Goal: Information Seeking & Learning: Learn about a topic

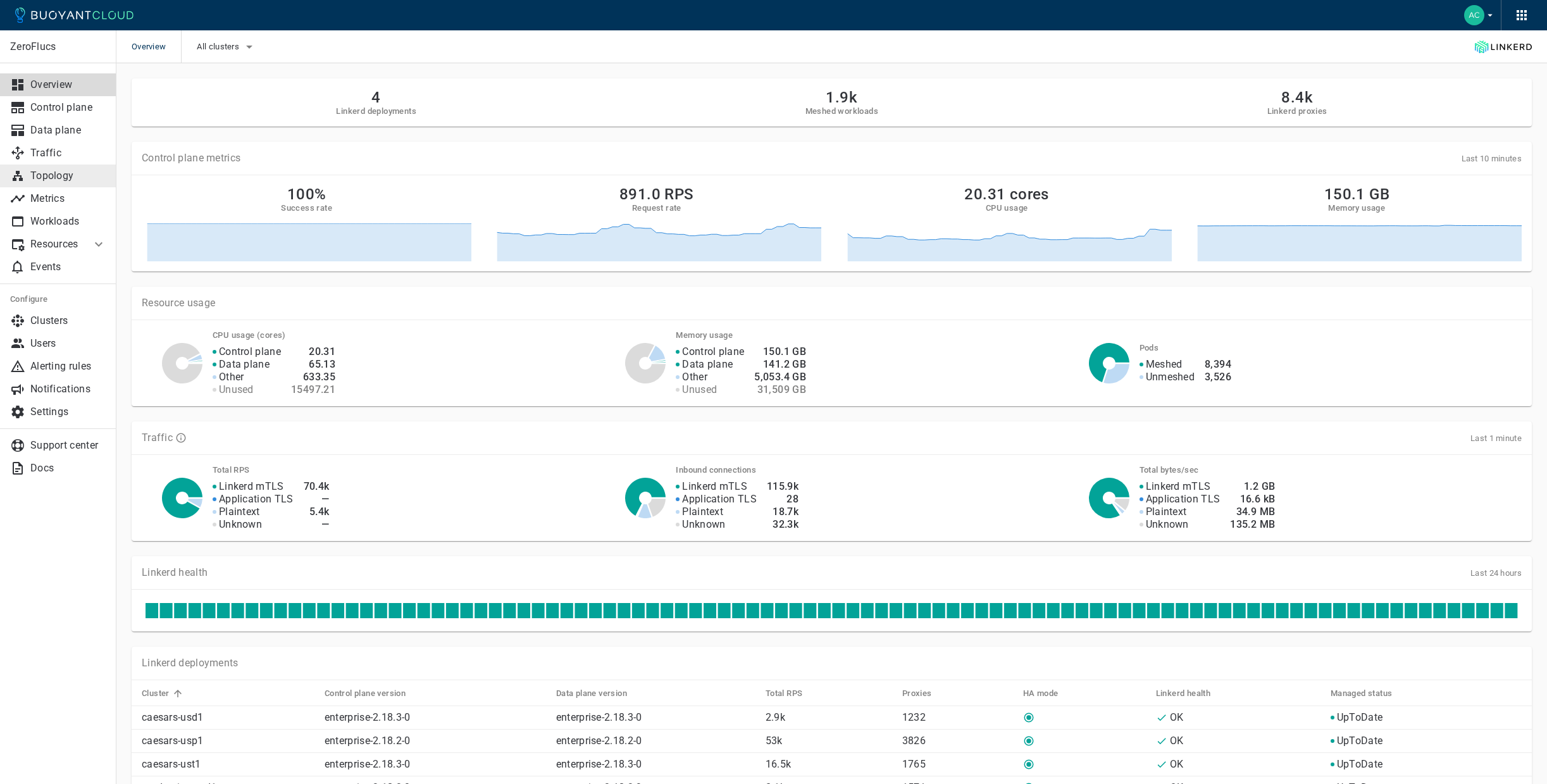
click at [53, 173] on p "Topology" at bounding box center [68, 175] width 76 height 12
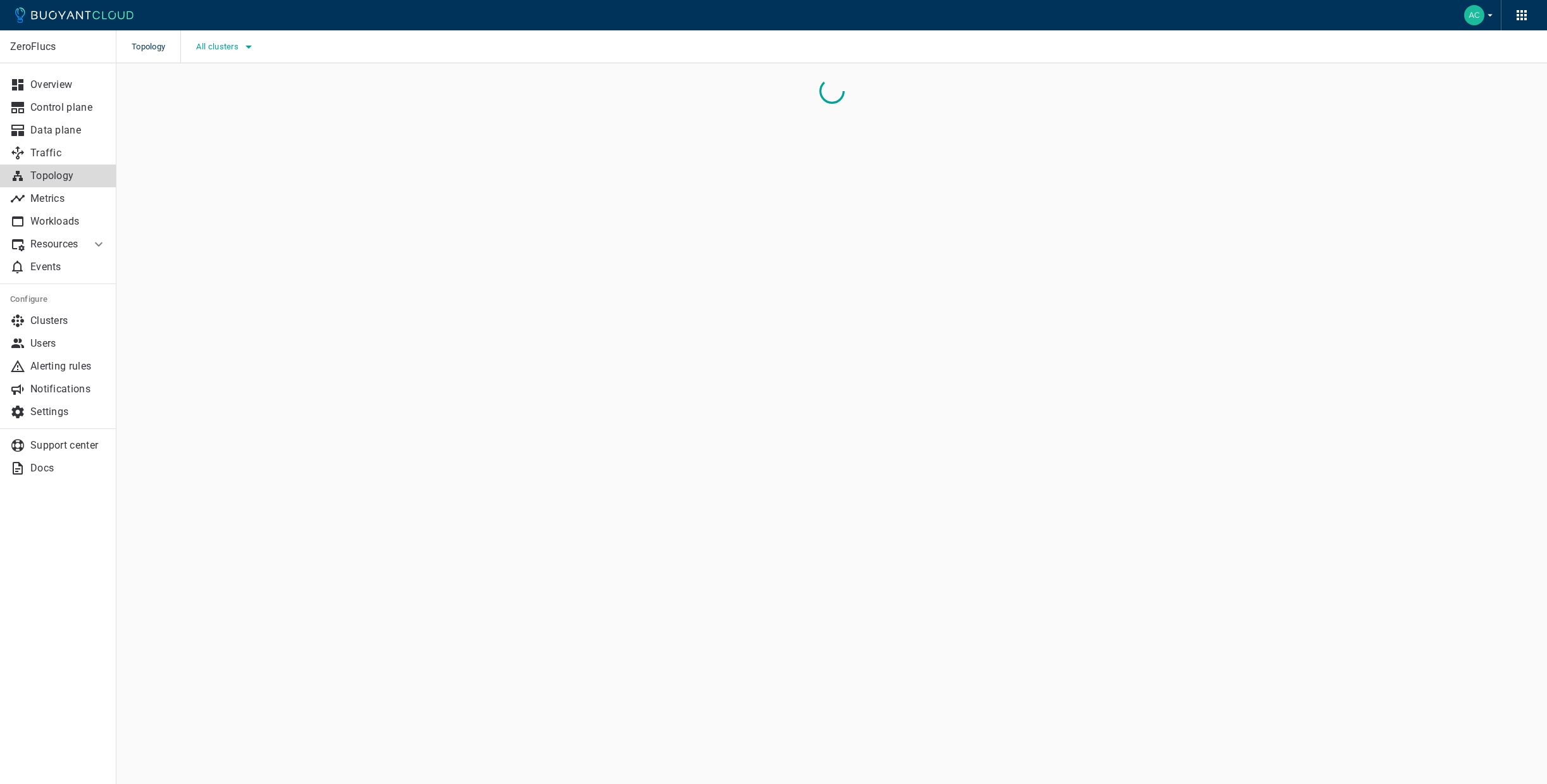
click at [245, 51] on icon "button" at bounding box center [248, 46] width 15 height 15
click at [274, 84] on span "caesars-usp1" at bounding box center [259, 86] width 62 height 12
click at [222, 84] on input "caesars-usp1" at bounding box center [214, 85] width 15 height 15
checkbox input "true"
drag, startPoint x: 532, startPoint y: 93, endPoint x: 511, endPoint y: 94, distance: 21.0
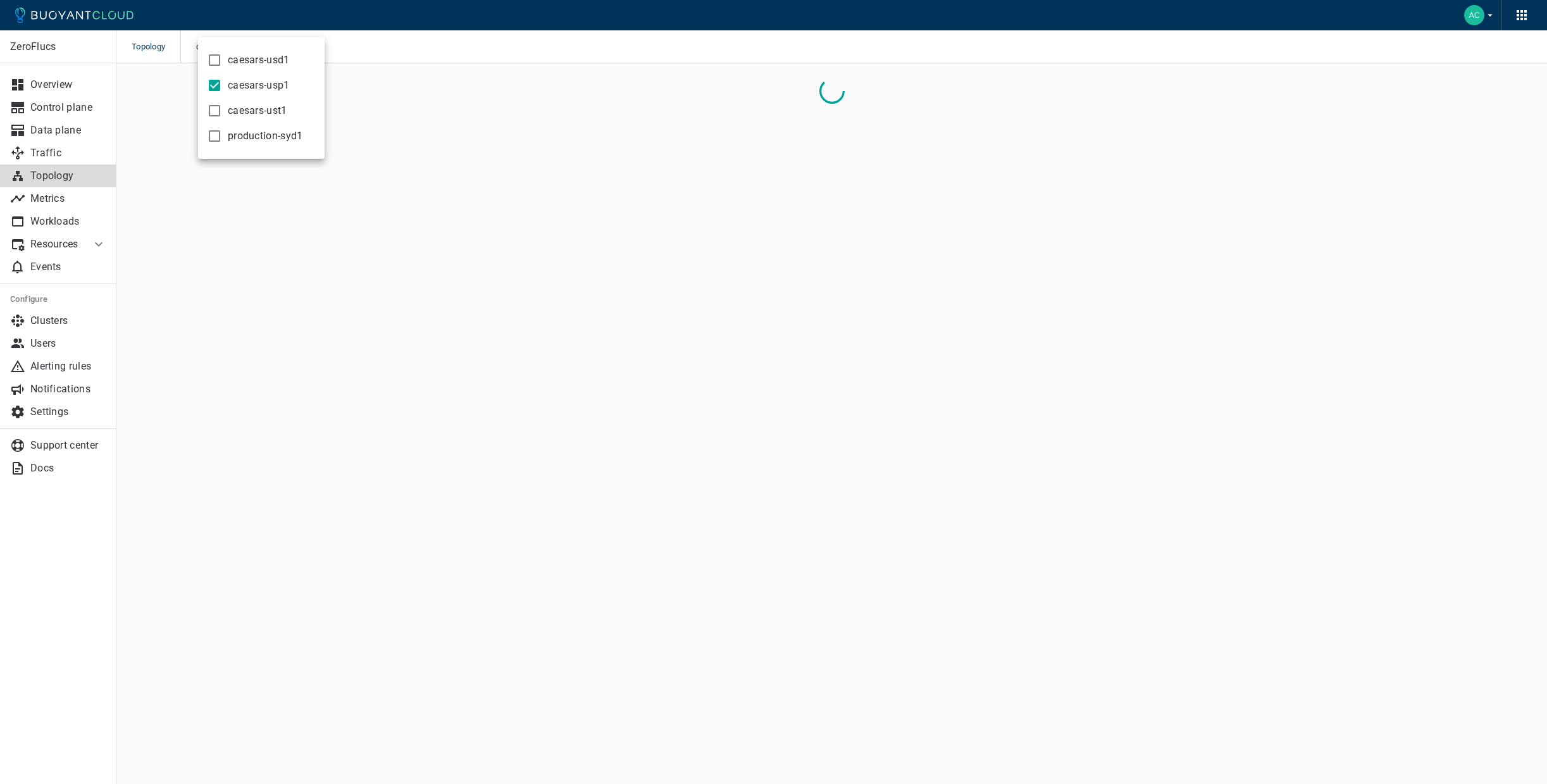
click at [532, 93] on div at bounding box center [773, 392] width 1547 height 784
click at [308, 94] on input "-port:linkerd-admin" at bounding box center [673, 96] width 1019 height 17
type input "caesars-mapper"
checkbox input "false"
type input "caesars-mapper"
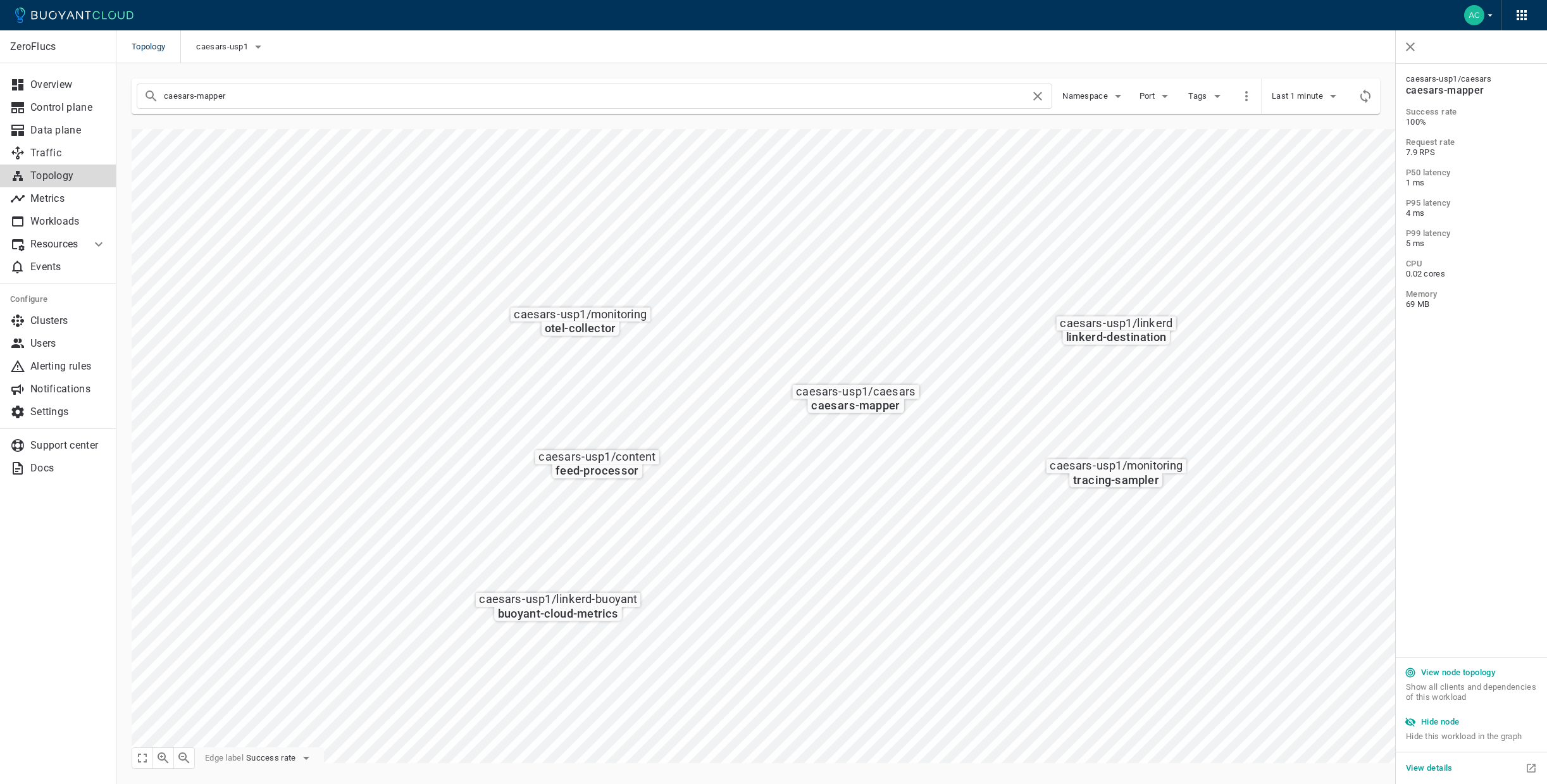
click at [1433, 775] on button "View details" at bounding box center [1429, 768] width 57 height 19
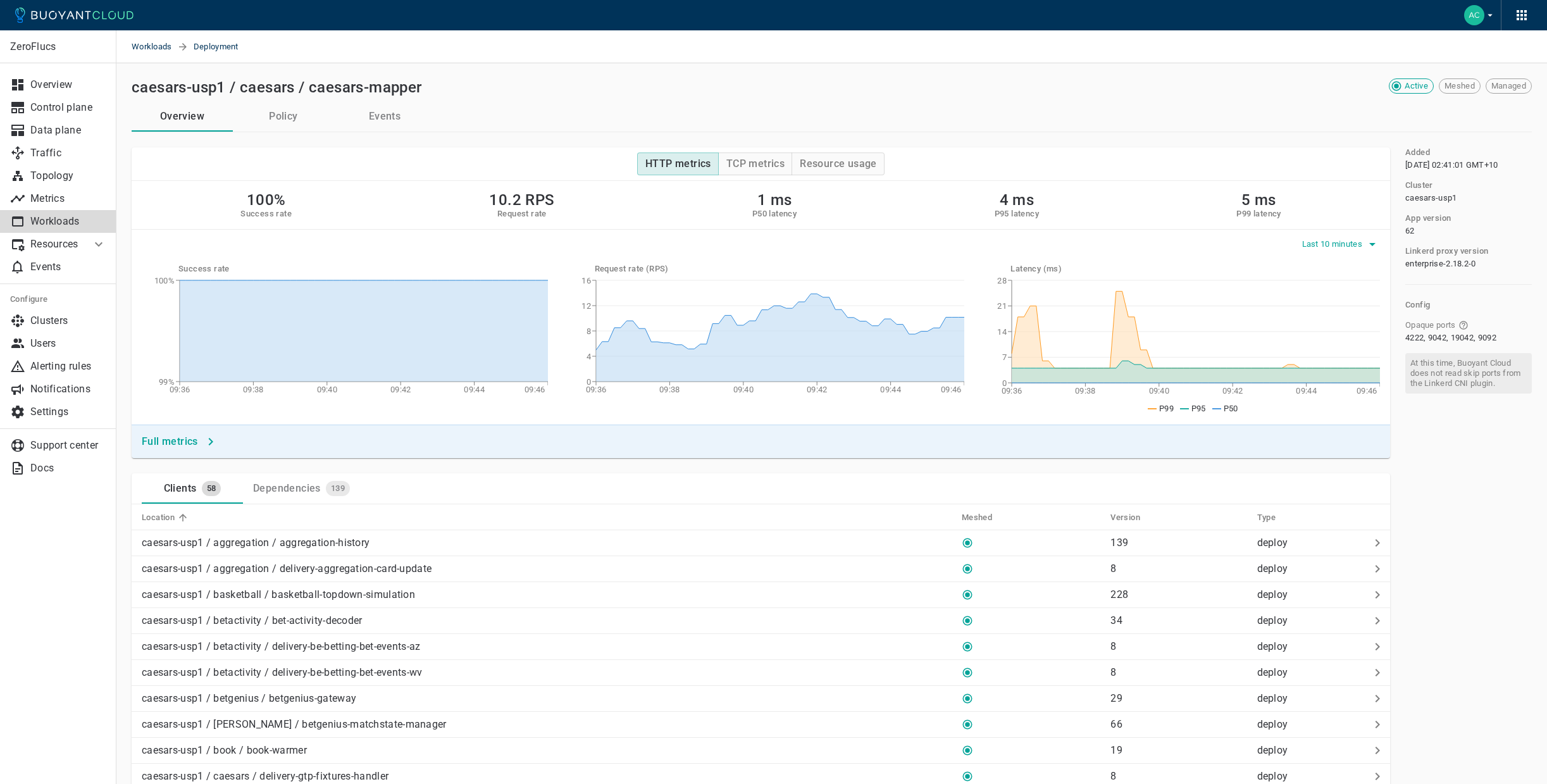
click at [1365, 231] on div "Last 10 minutes" at bounding box center [761, 242] width 1259 height 24
click at [1358, 239] on span "Last 10 minutes" at bounding box center [1334, 244] width 63 height 10
click at [1337, 290] on li "Last 1 hour" at bounding box center [1348, 292] width 95 height 23
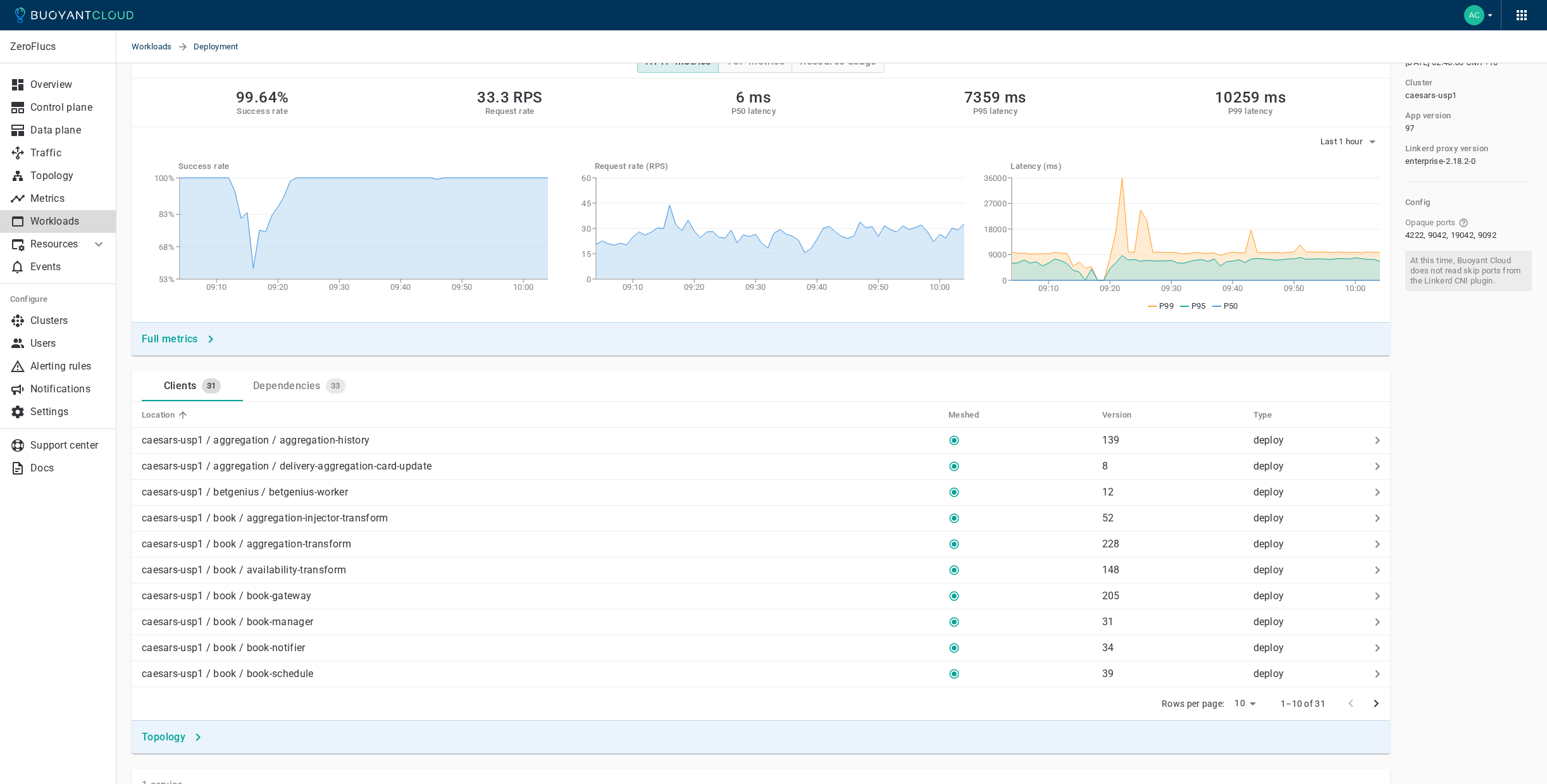
scroll to position [103, 0]
click at [208, 327] on button "Full metrics" at bounding box center [178, 339] width 84 height 23
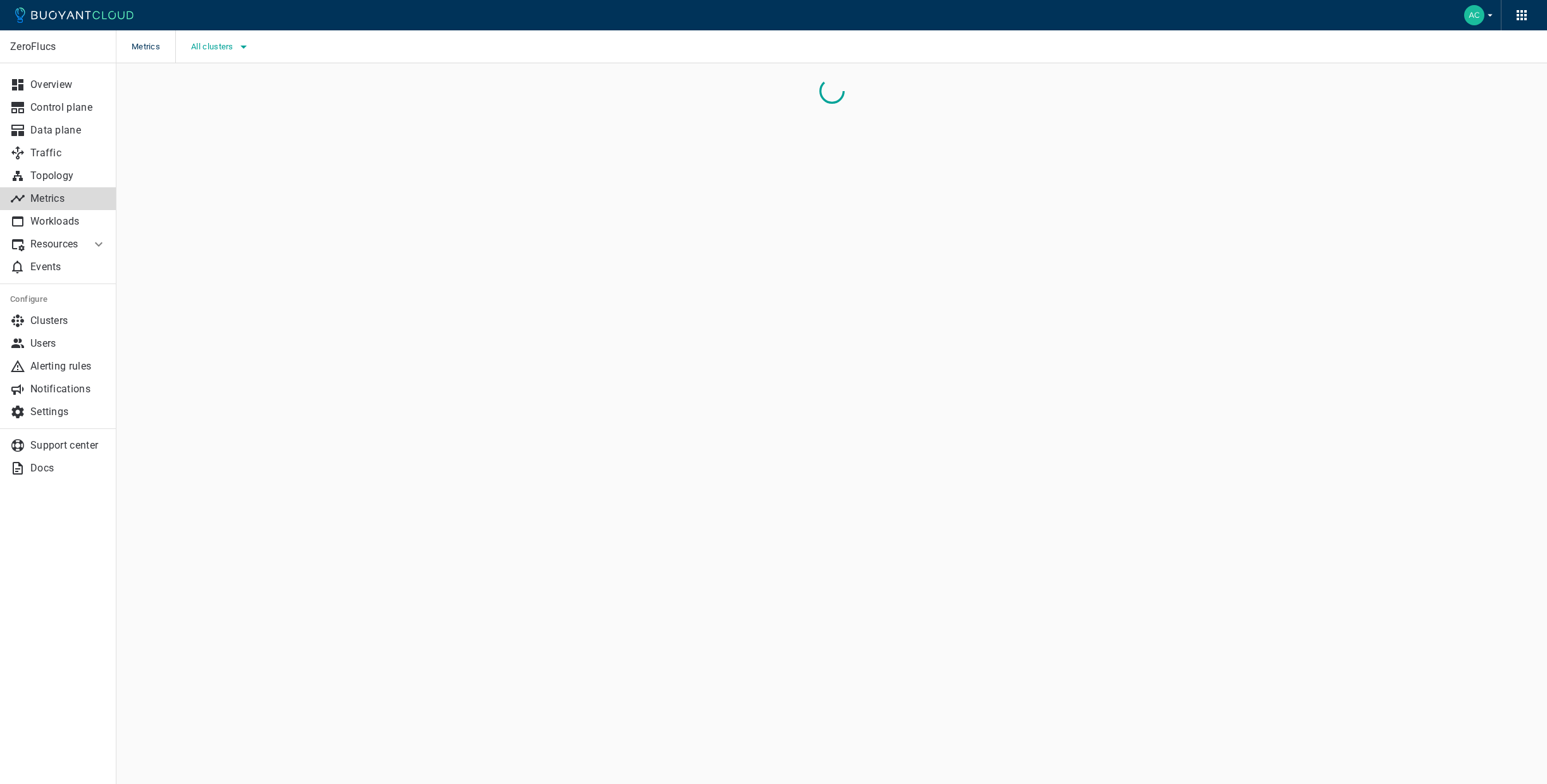
click at [218, 38] on button "All clusters" at bounding box center [221, 47] width 60 height 19
click at [259, 88] on span "caesars-usp1" at bounding box center [252, 86] width 62 height 12
click at [216, 88] on input "caesars-usp1" at bounding box center [208, 85] width 15 height 15
checkbox input "true"
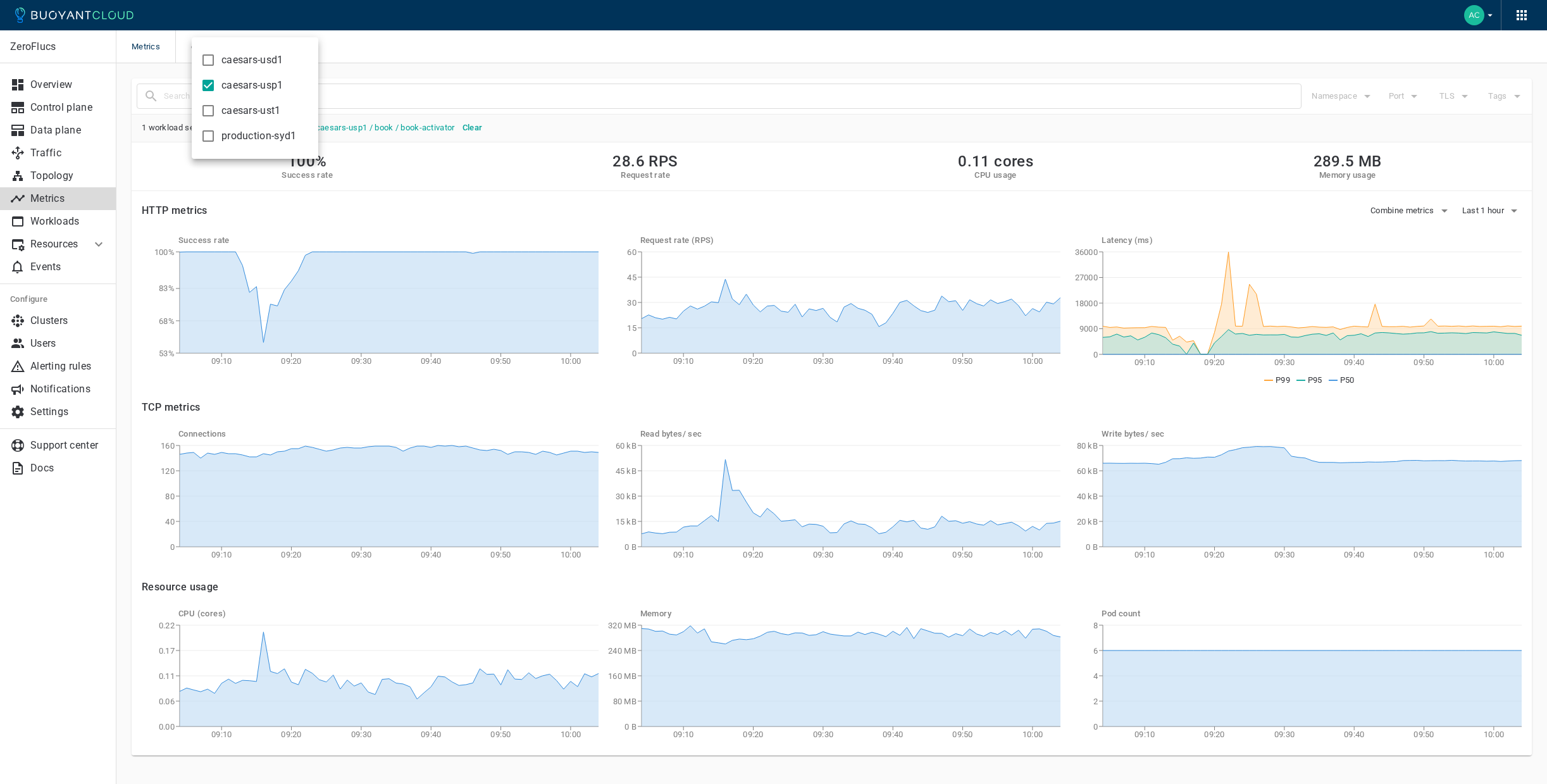
drag, startPoint x: 867, startPoint y: 322, endPoint x: 824, endPoint y: 329, distance: 43.6
click at [867, 322] on div at bounding box center [773, 392] width 1547 height 784
click at [480, 125] on h5 "Clear" at bounding box center [473, 128] width 20 height 10
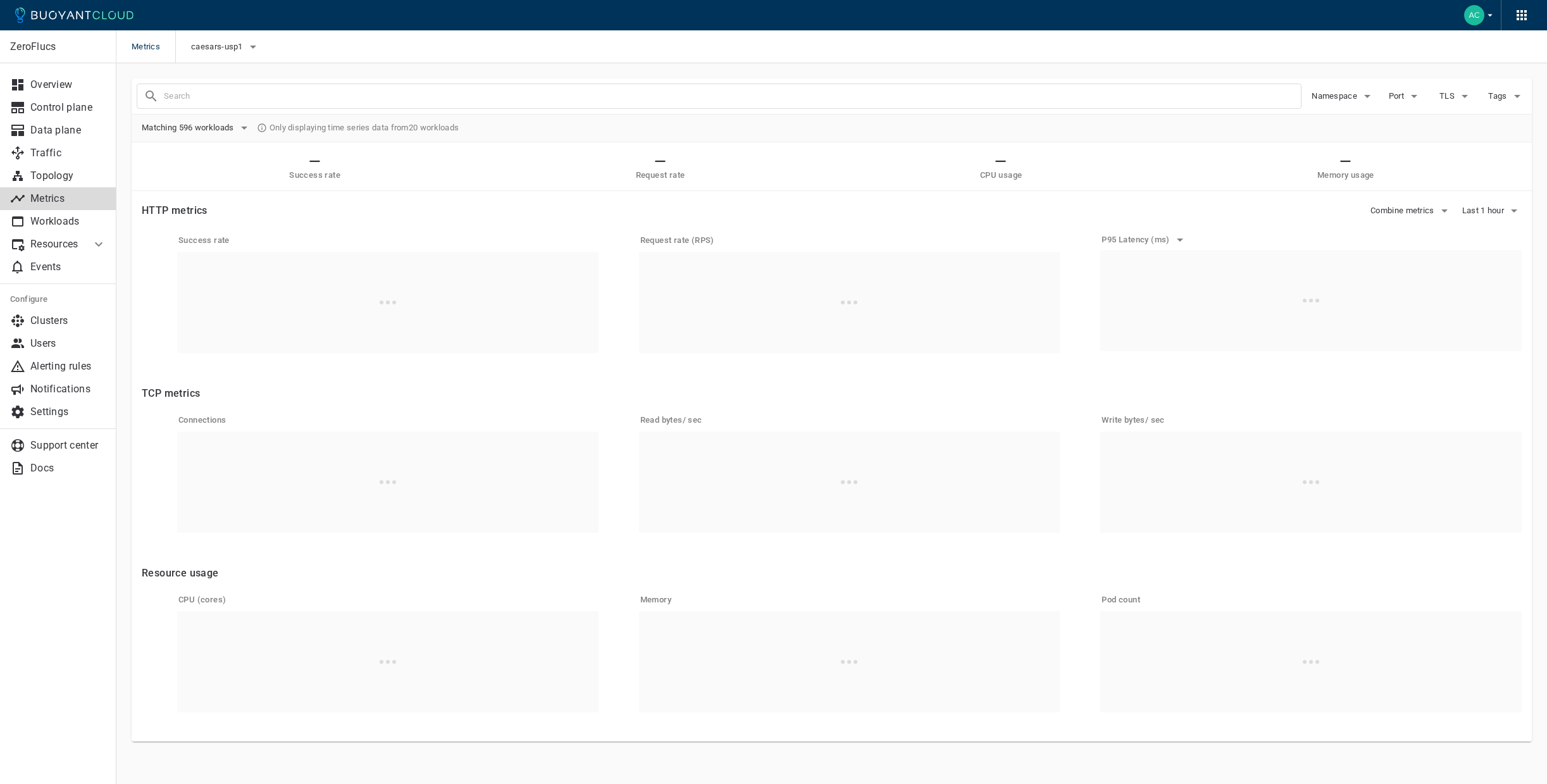
click at [374, 95] on input "text" at bounding box center [733, 96] width 1137 height 17
click at [375, 95] on input "book-procesor" at bounding box center [722, 96] width 1115 height 17
type input "p"
type input "book-processor"
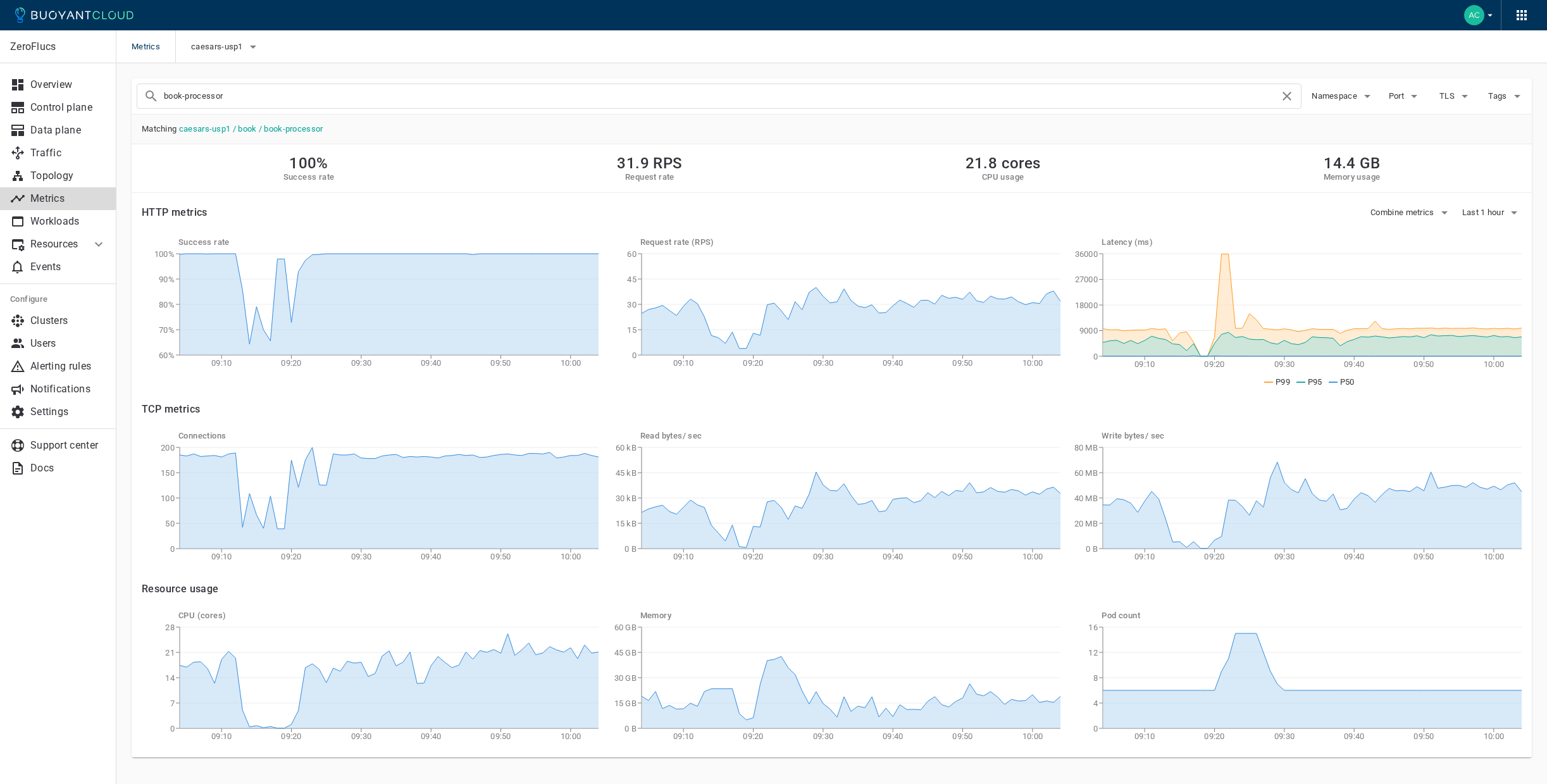
scroll to position [24, 0]
